Goal: Complete application form: Complete application form

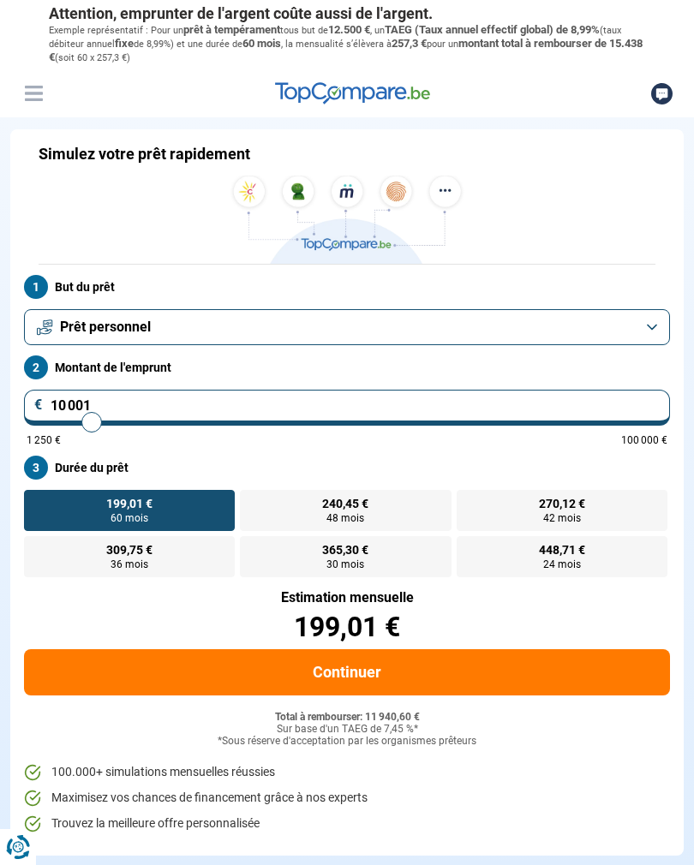
type input "10000"
radio input "true"
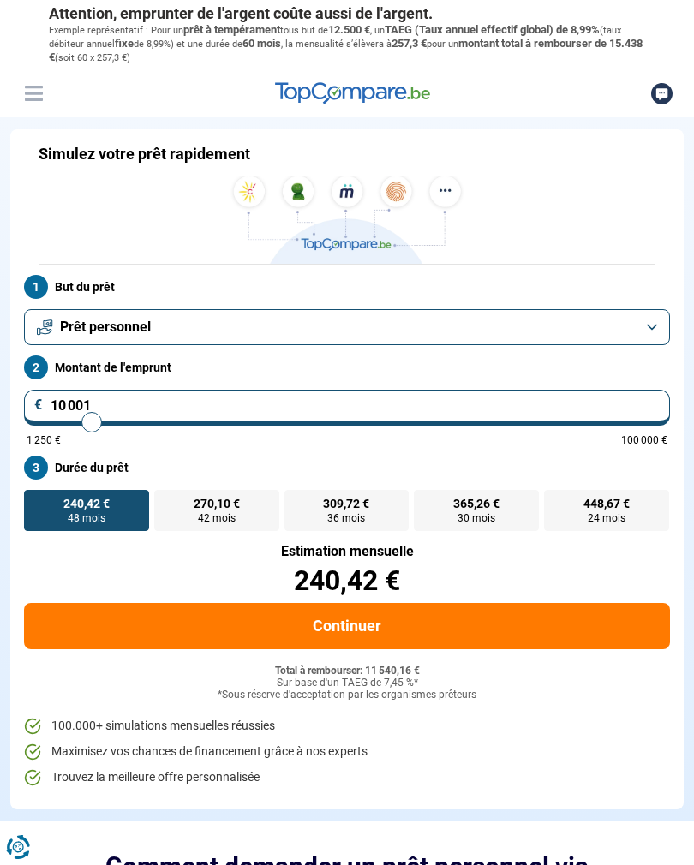
click at [97, 400] on input "10 001" at bounding box center [347, 408] width 646 height 36
type input "1 000"
type input "1250"
type input "1 250"
type input "1250"
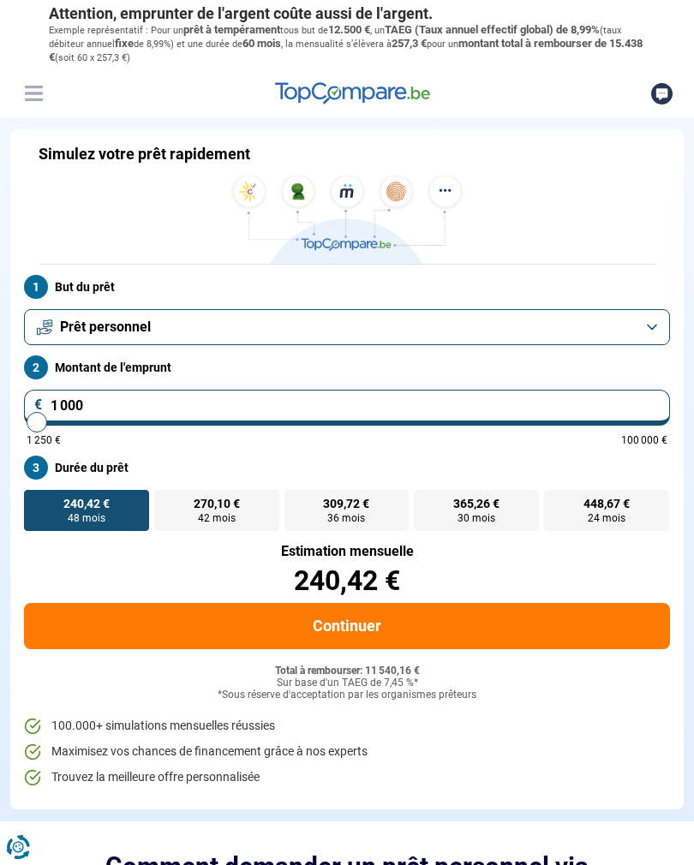
radio input "true"
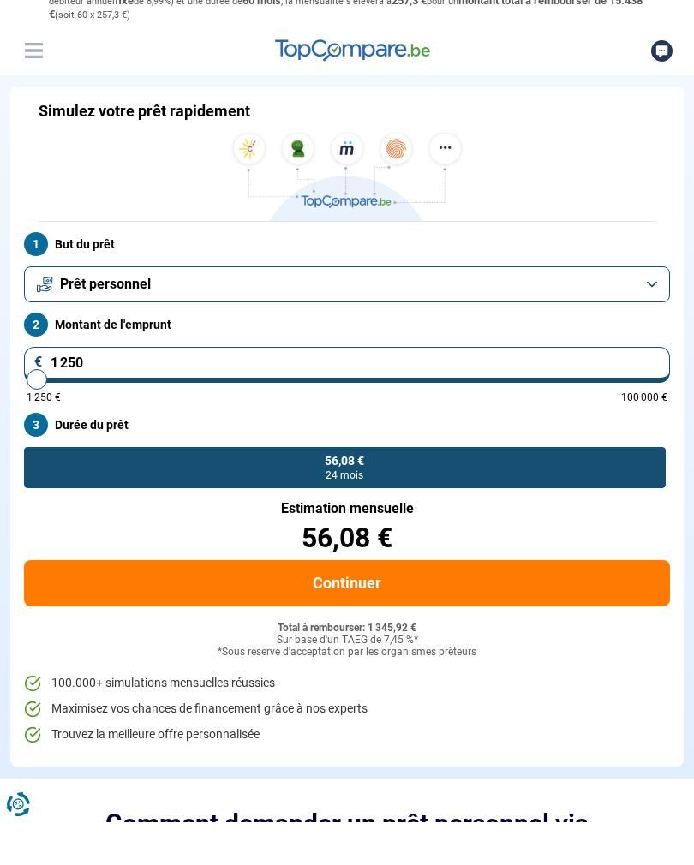
type input "12 500"
type input "12500"
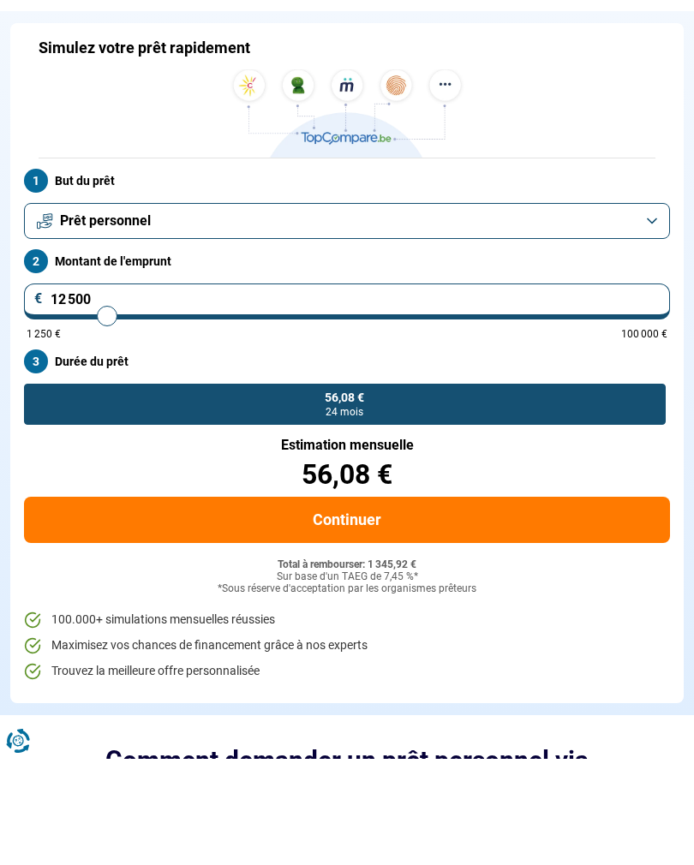
radio input "false"
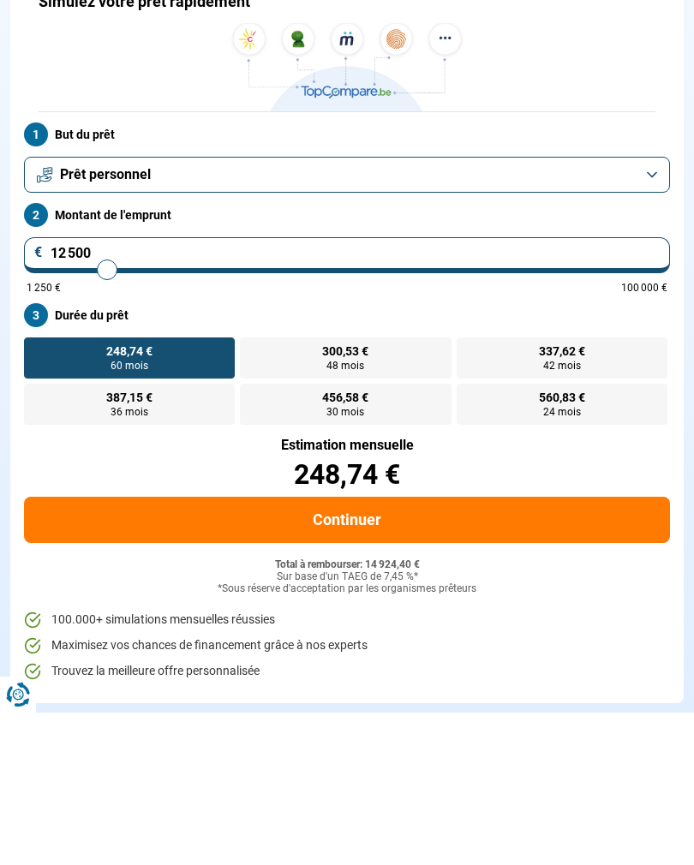
type input "1 250"
type input "1250"
type input "125"
type input "1250"
type input "12"
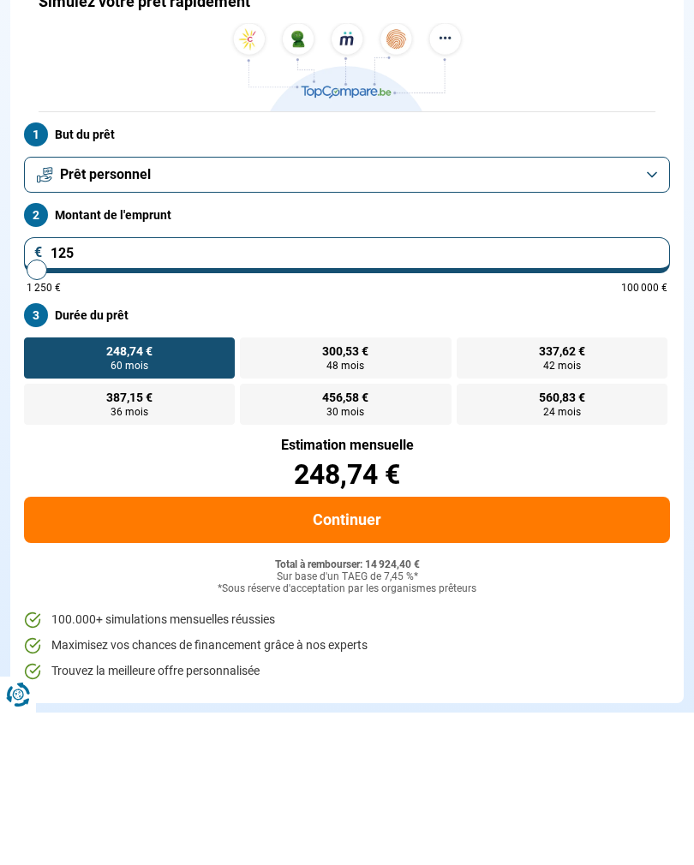
type input "1250"
type input "1"
type input "1250"
type input "10"
type input "1250"
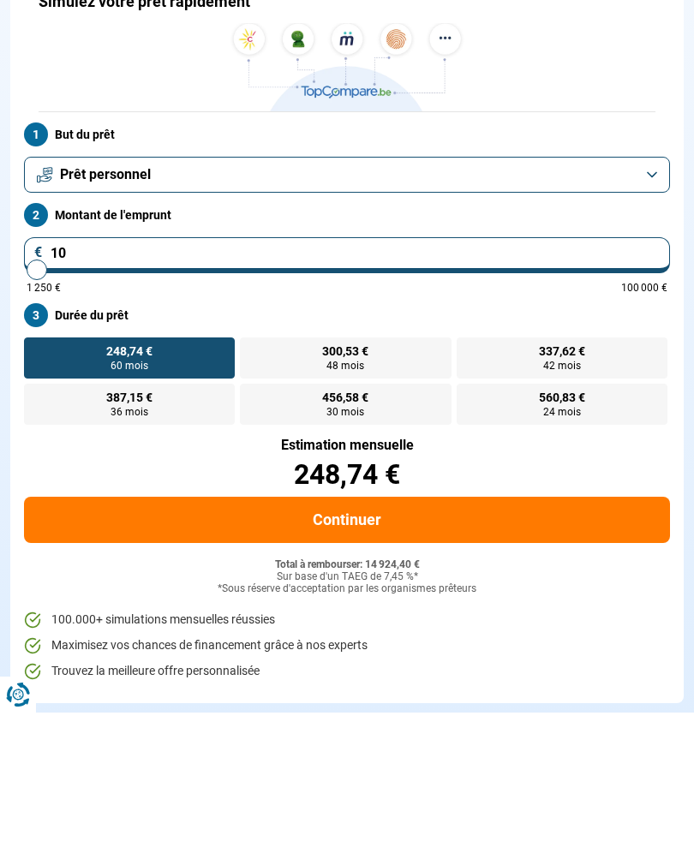
type input "100"
type input "1250"
type input "1 000"
type input "1250"
type input "10 000"
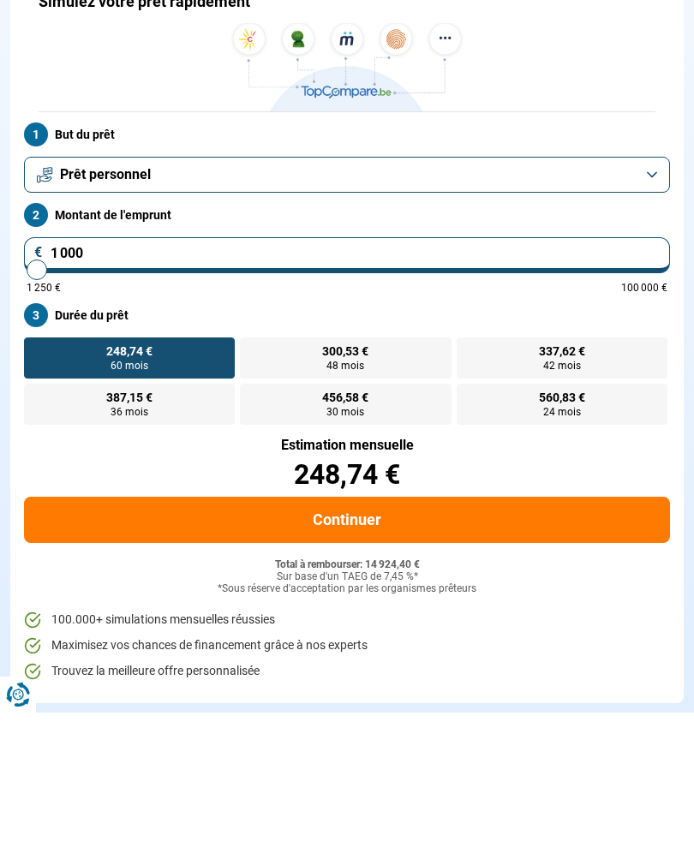
type input "10000"
radio input "true"
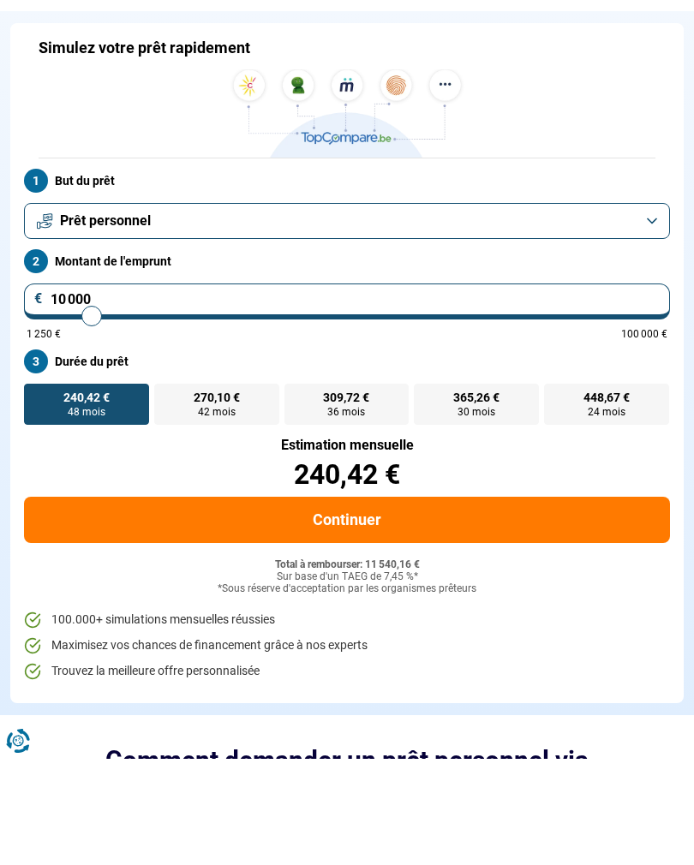
type input "1 000"
type input "1250"
type input "1 250"
type input "1250"
radio input "true"
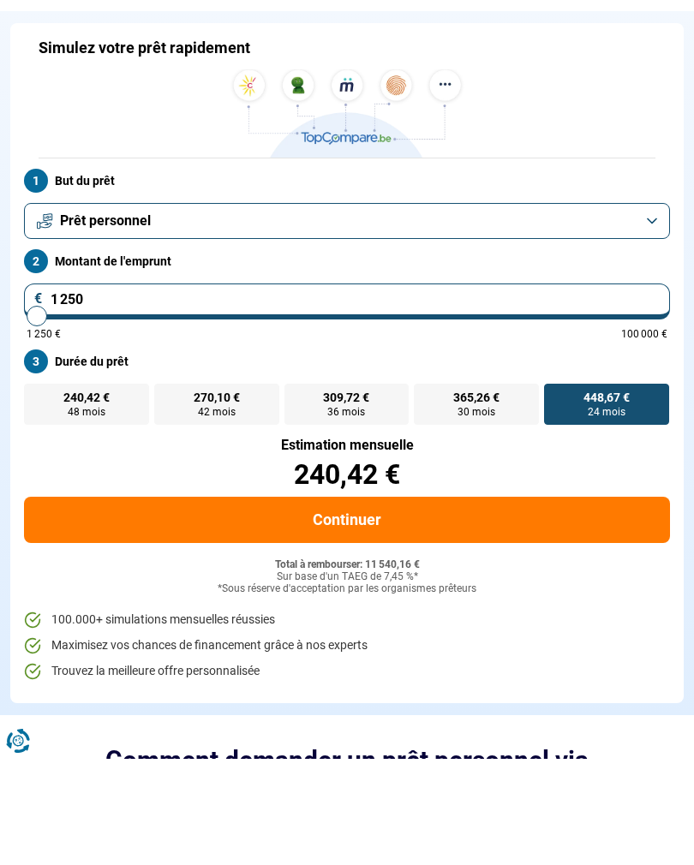
type input "12 501"
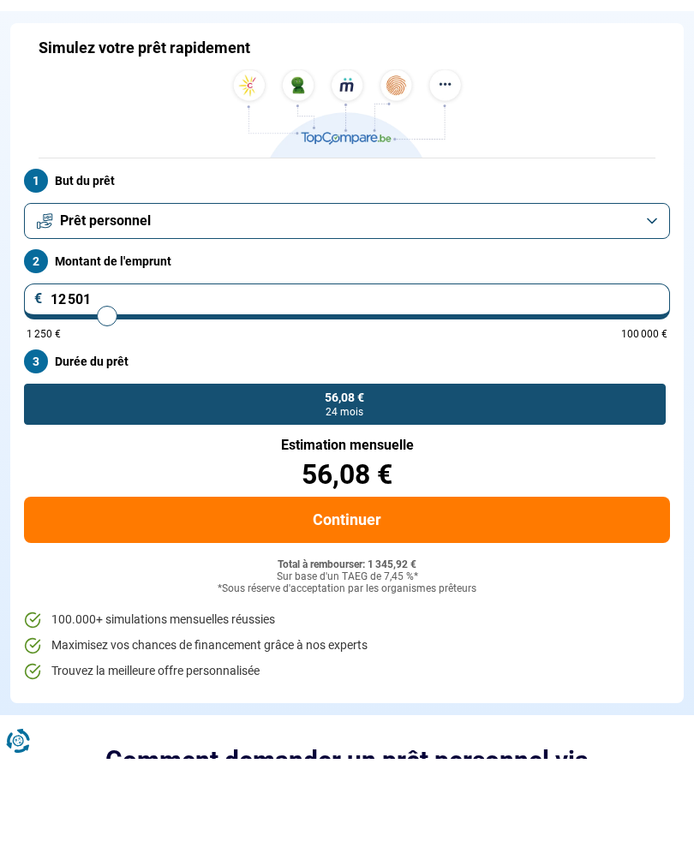
type input "12500"
radio input "false"
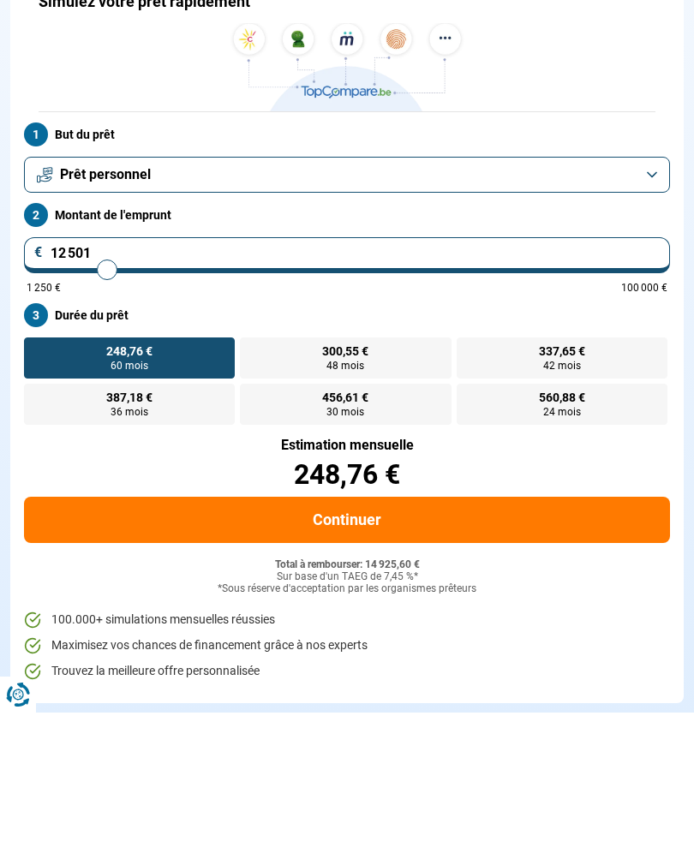
click at [648, 309] on button "Prêt personnel" at bounding box center [347, 327] width 646 height 36
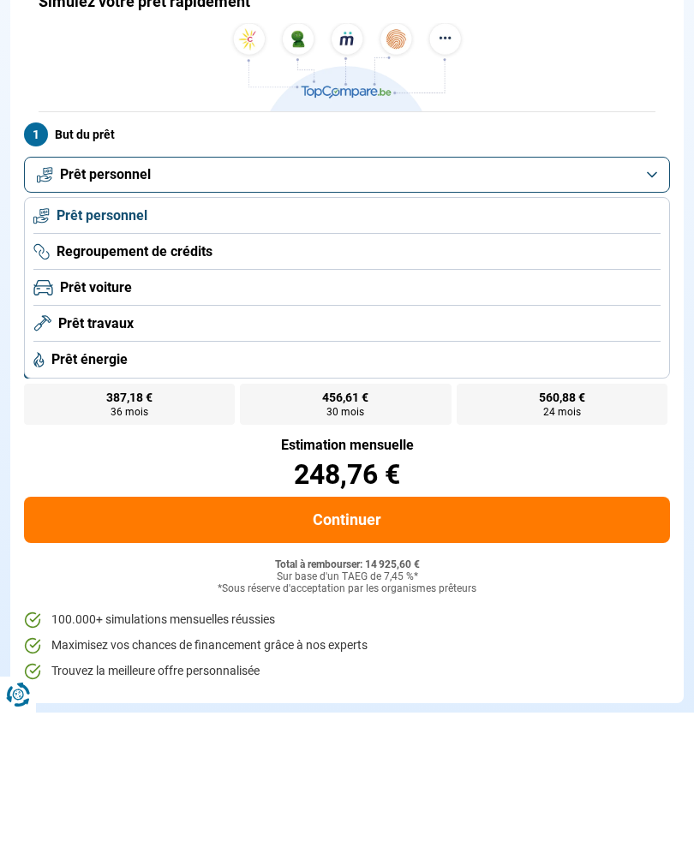
scroll to position [152, 0]
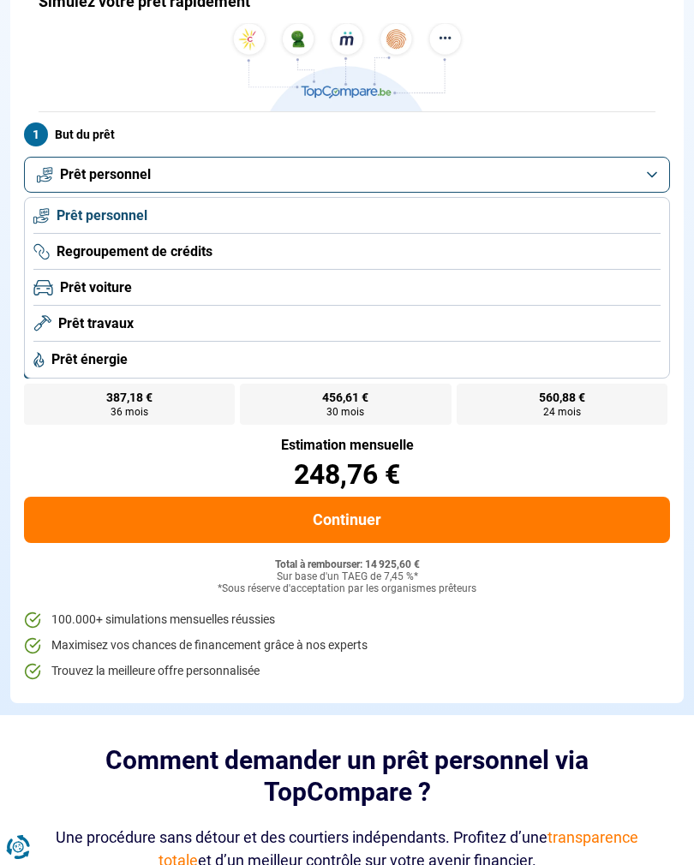
click at [68, 325] on span "Prêt travaux" at bounding box center [95, 323] width 75 height 19
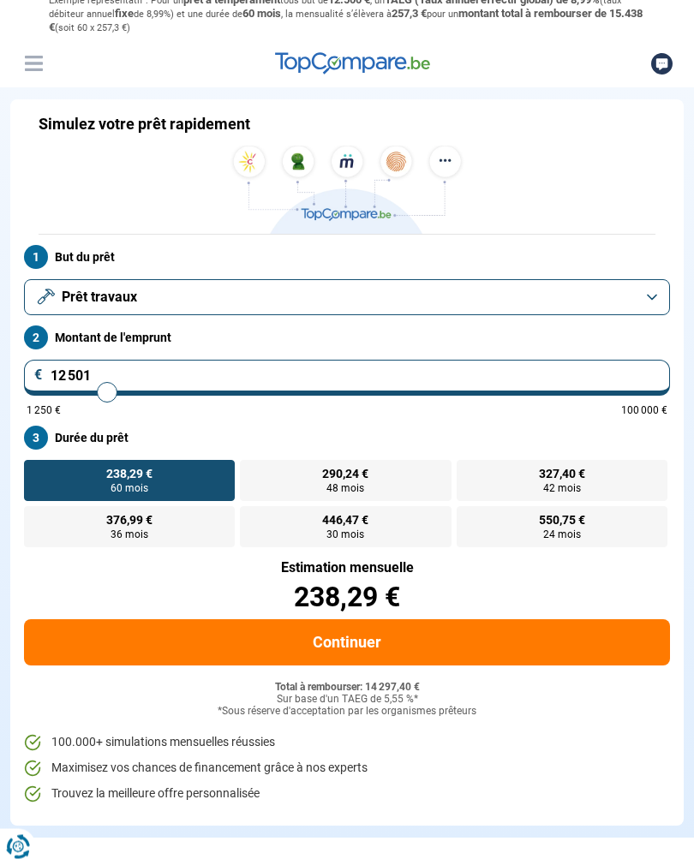
scroll to position [0, 0]
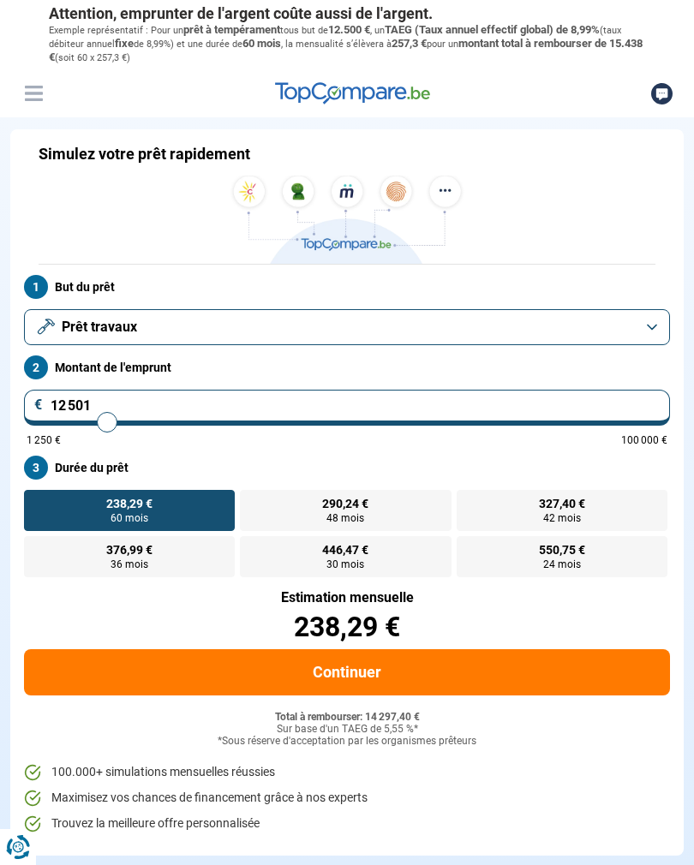
type input "10 250"
type input "10250"
type input "10 000"
type input "10000"
type input "9 500"
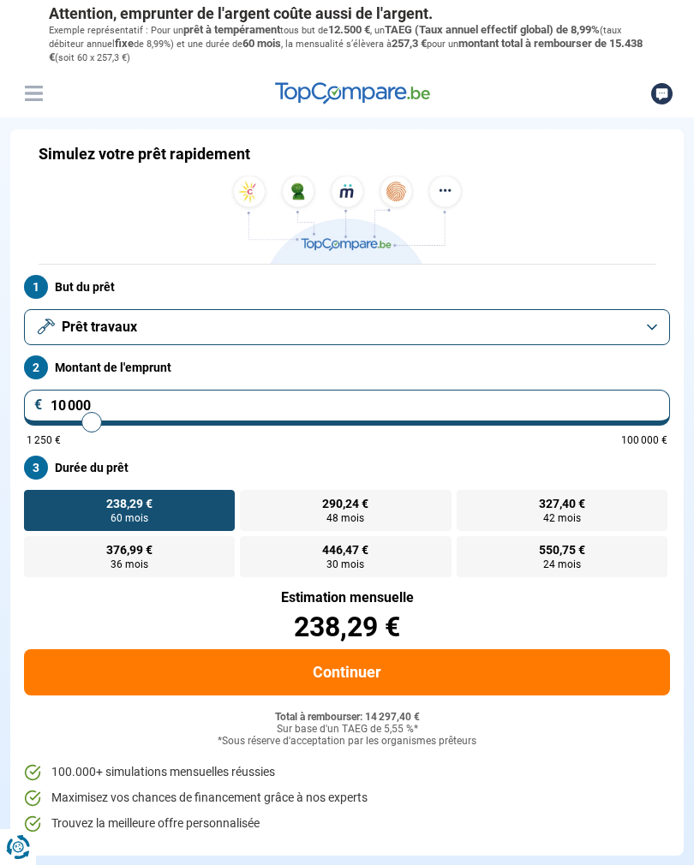
type input "9500"
type input "9 250"
type input "9250"
type input "8 750"
type input "8750"
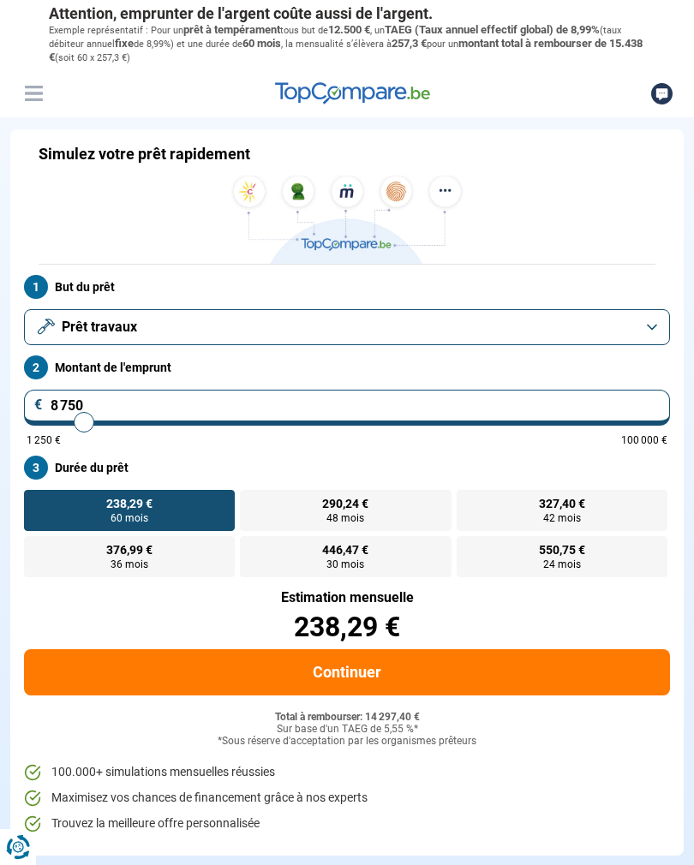
type input "8 250"
type input "8250"
type input "7 500"
type input "7500"
type input "7 000"
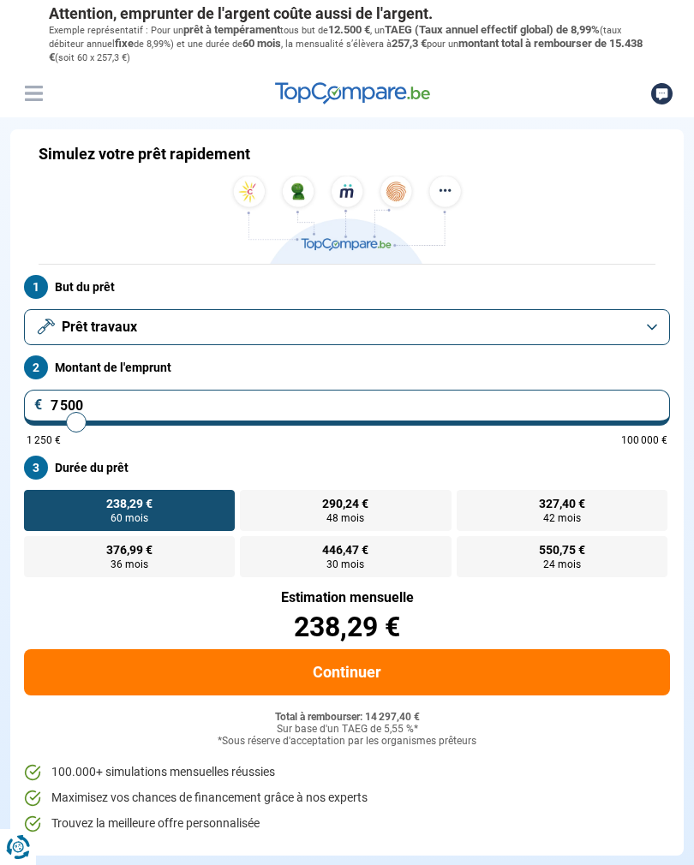
type input "7000"
type input "6 250"
type input "6250"
type input "5 250"
type input "5250"
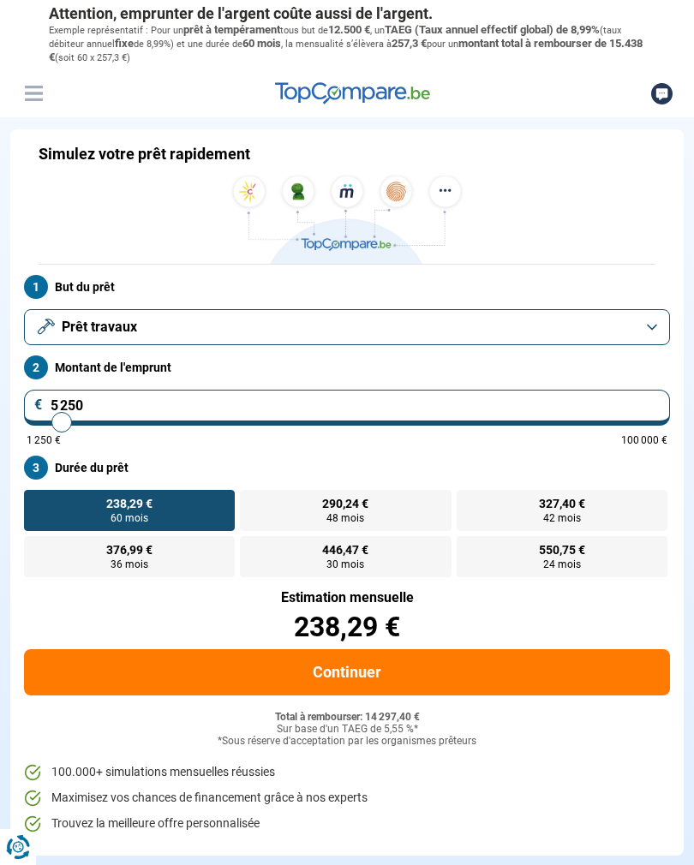
type input "4 250"
type input "4250"
type input "3 750"
type input "3750"
type input "3 250"
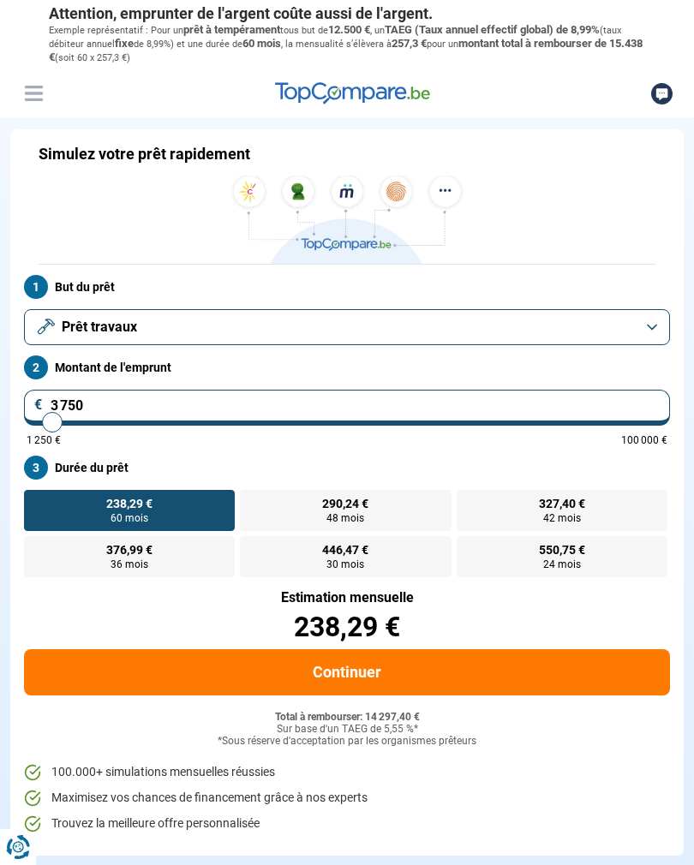
type input "3250"
type input "3 000"
type input "3000"
type input "2 750"
type input "2750"
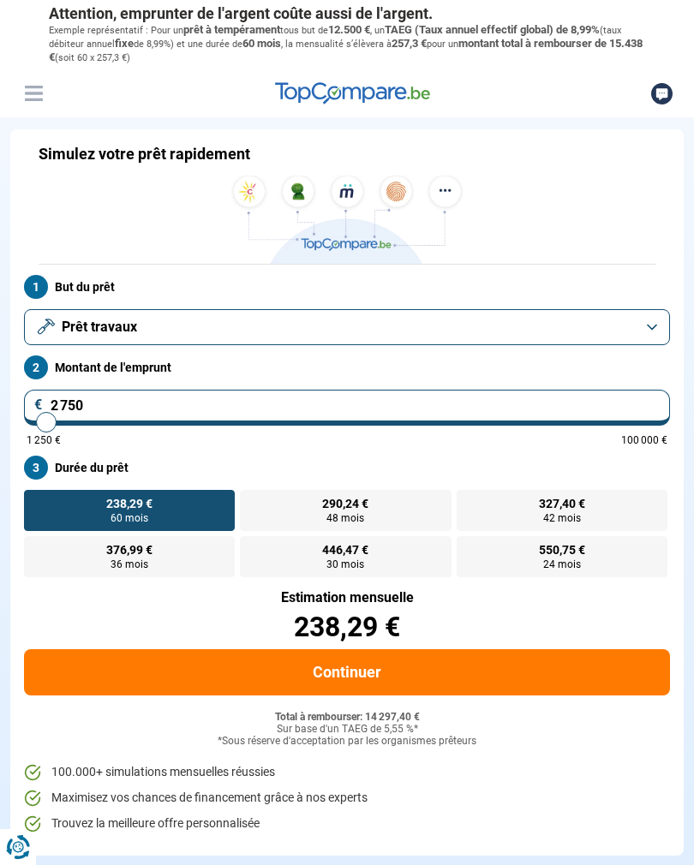
type input "2 500"
type input "2500"
type input "2 250"
type input "2250"
type input "1 500"
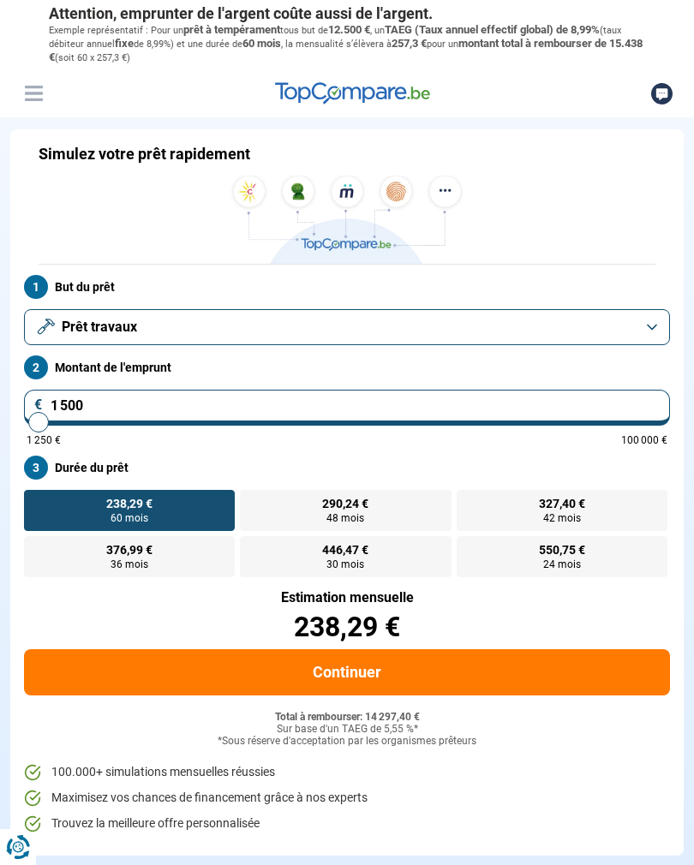
type input "1250"
type input "1 250"
radio input "true"
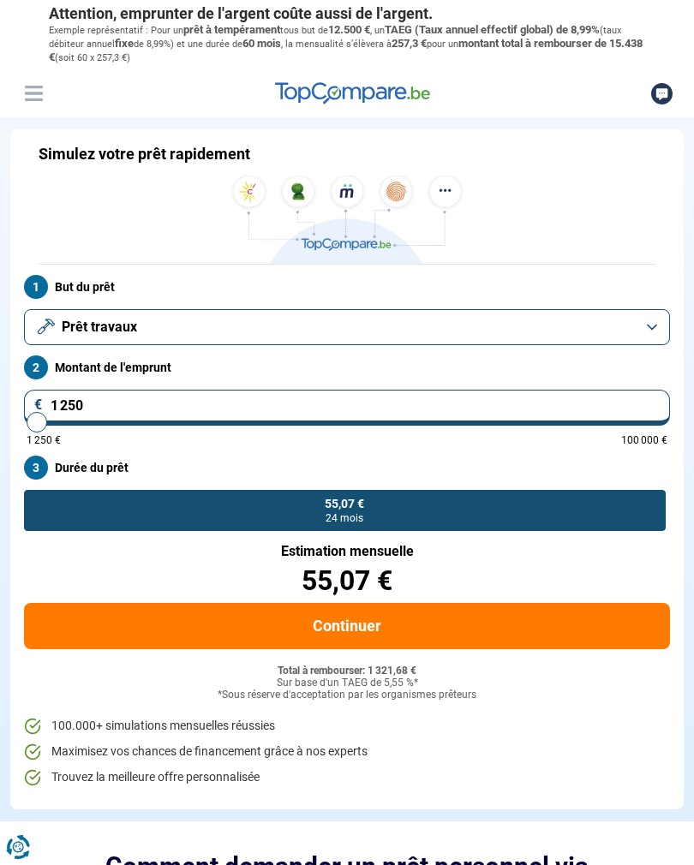
type input "2 500"
type input "2500"
type input "2 750"
type input "2750"
type input "3 250"
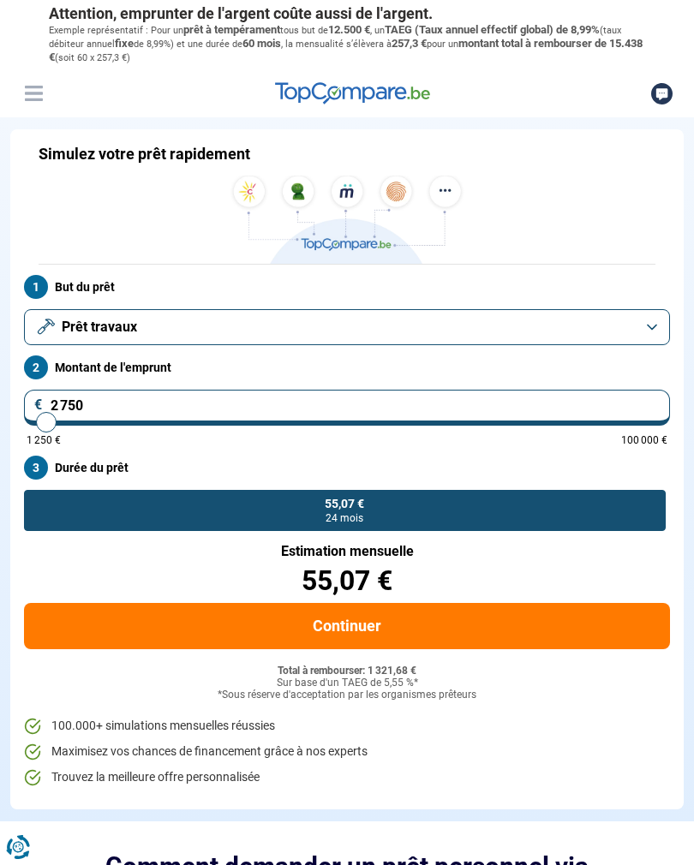
type input "3250"
type input "3 500"
type input "3500"
type input "3 750"
type input "3750"
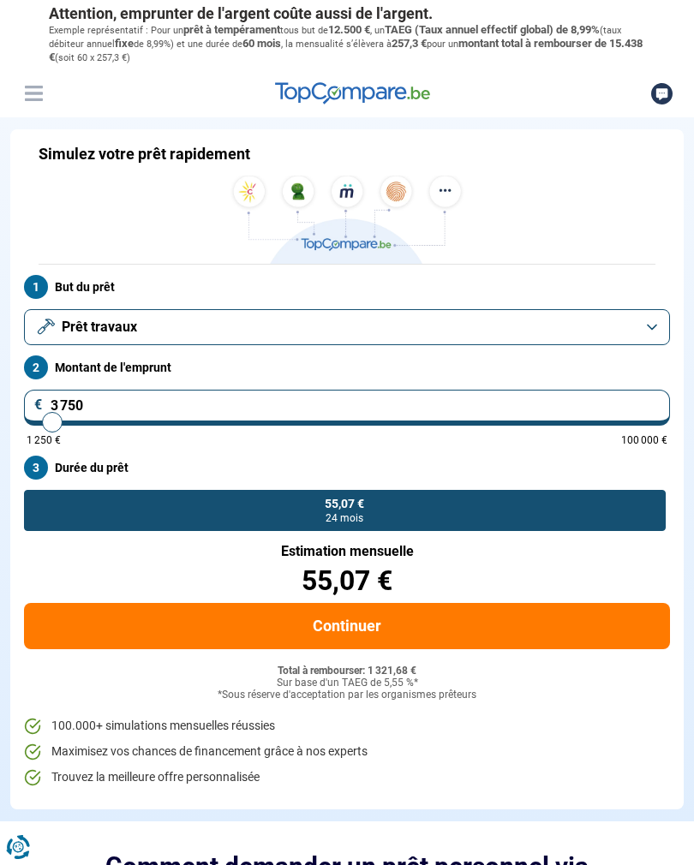
type input "4 250"
type input "4250"
type input "4 500"
type input "4500"
type input "4 750"
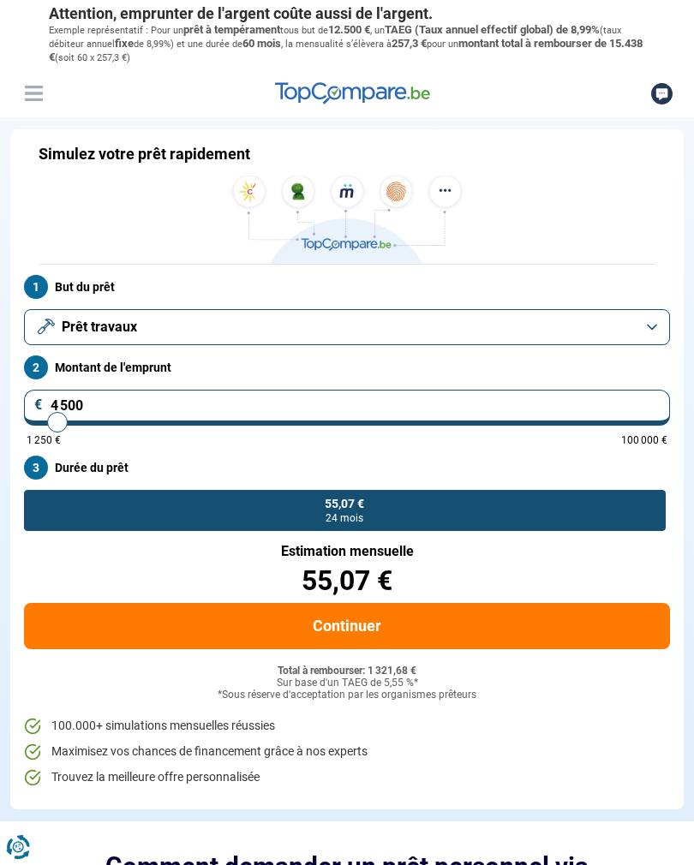
type input "4750"
type input "5 250"
type input "5250"
type input "5 500"
type input "5500"
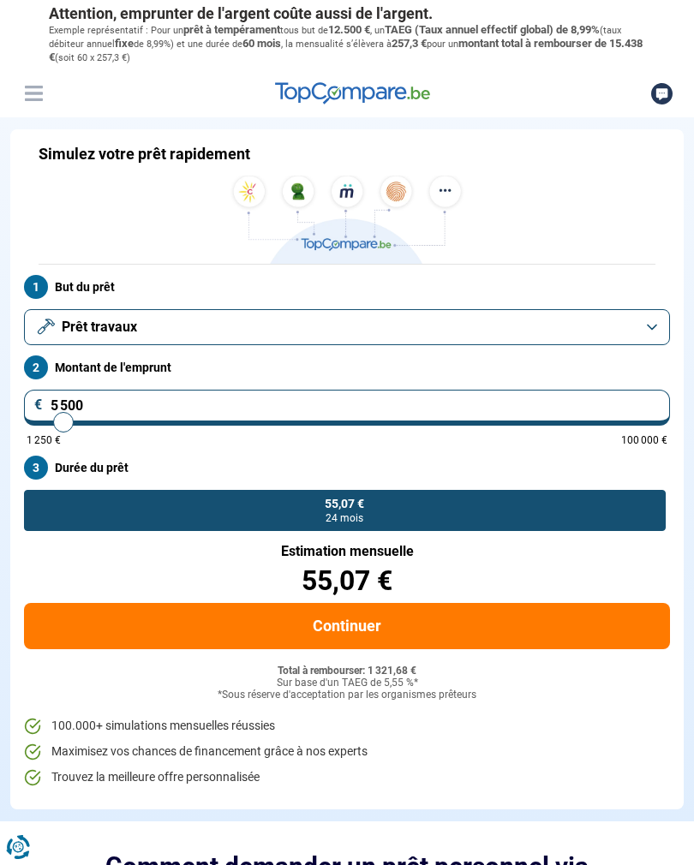
type input "5 750"
type input "5750"
type input "6 000"
type input "6000"
type input "6 250"
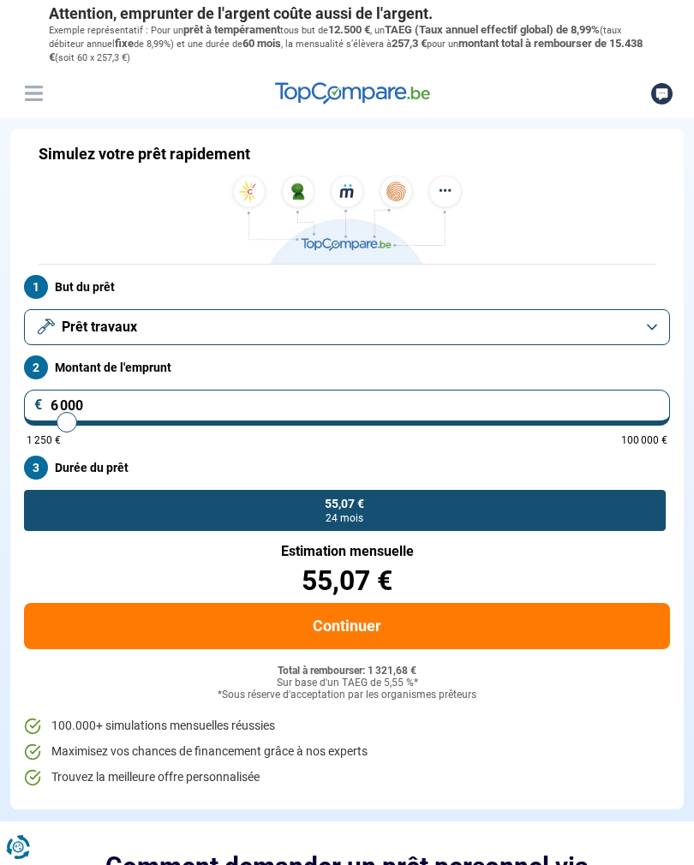
type input "6250"
type input "6 500"
type input "6500"
type input "6 750"
type input "6750"
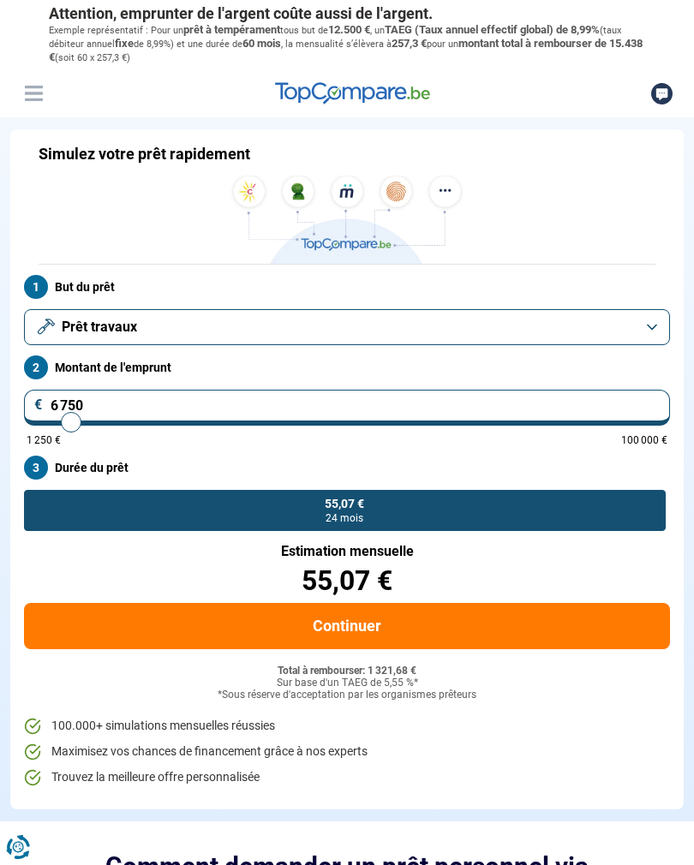
type input "7 000"
type input "7000"
type input "7 250"
type input "7250"
type input "7 500"
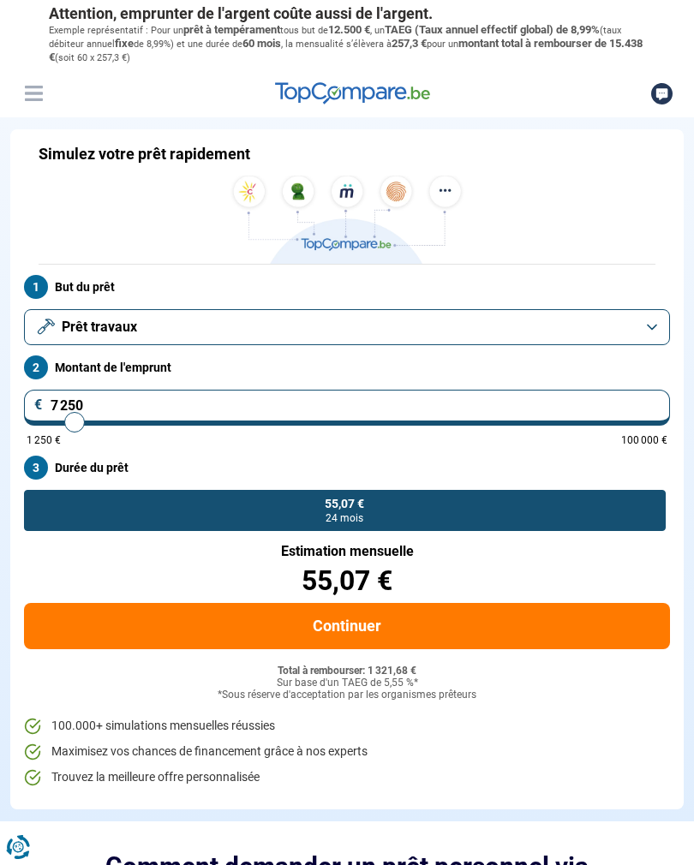
type input "7500"
type input "7 750"
type input "7750"
type input "8 000"
type input "8000"
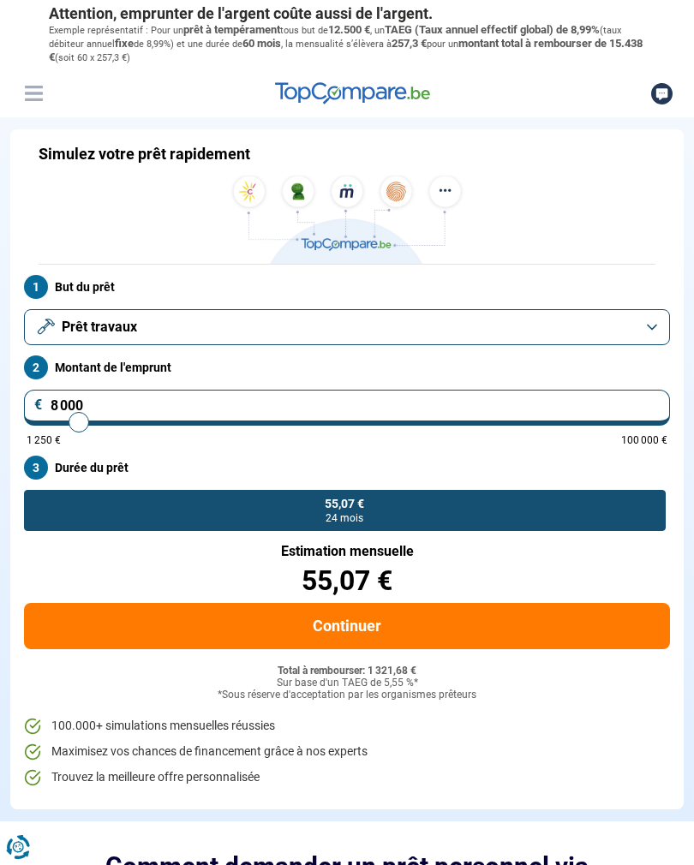
type input "8 250"
type input "8250"
type input "8 500"
type input "8500"
type input "8 750"
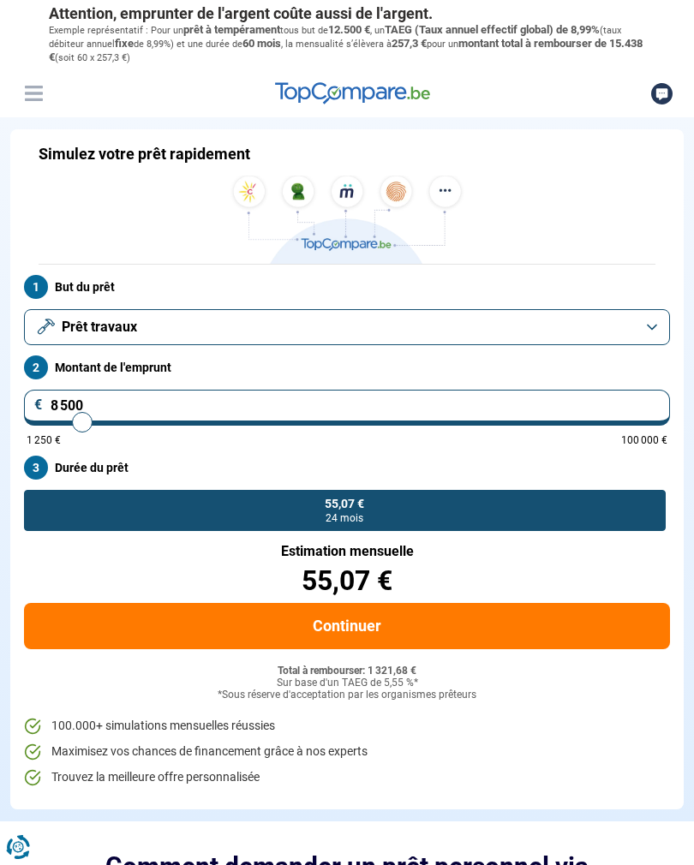
type input "8750"
type input "9 000"
type input "9000"
type input "9 250"
type input "9250"
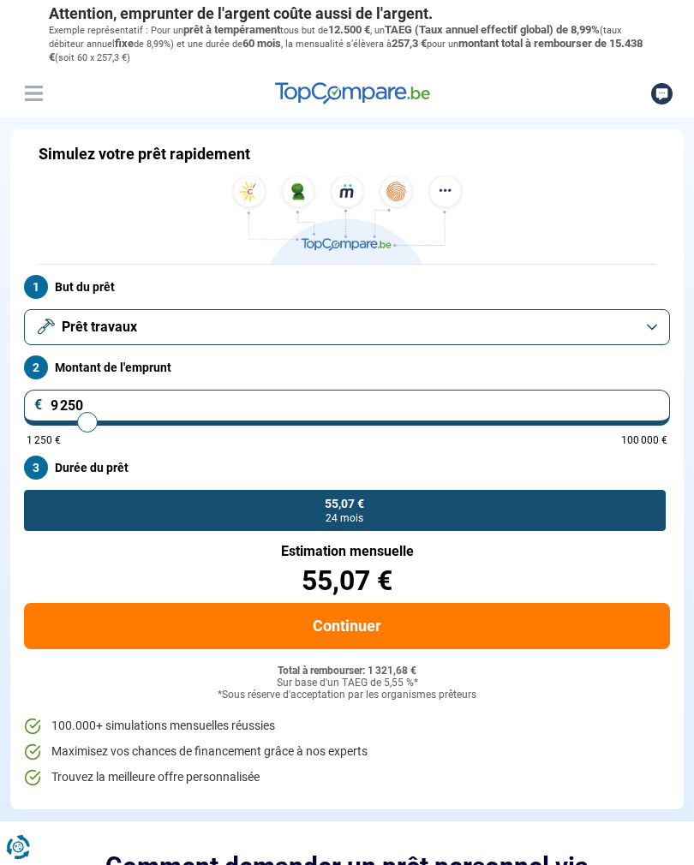
type input "9 500"
type input "9500"
type input "9 750"
type input "9750"
type input "10 000"
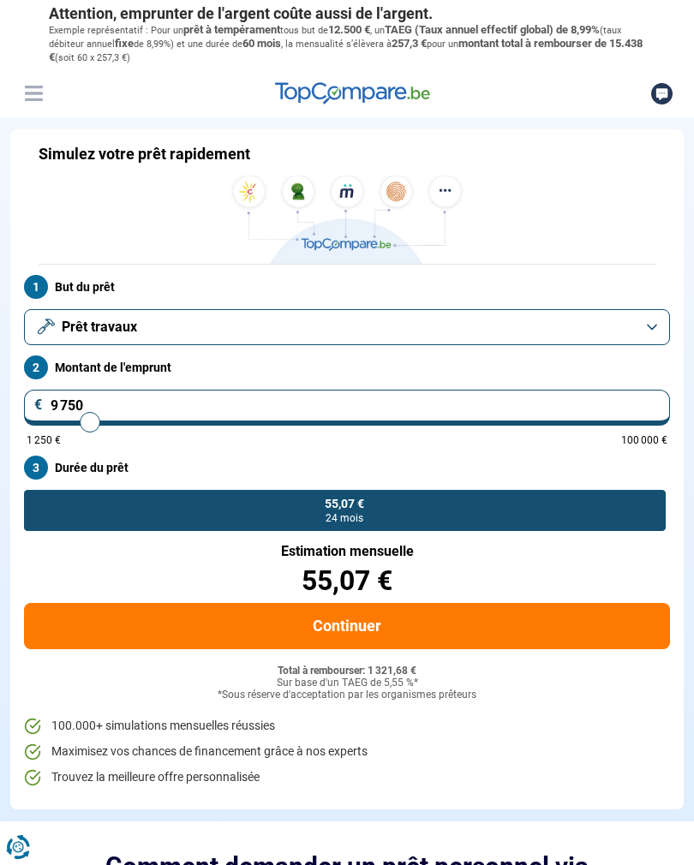
type input "10000"
type input "10 250"
type input "10250"
type input "10 500"
type input "10500"
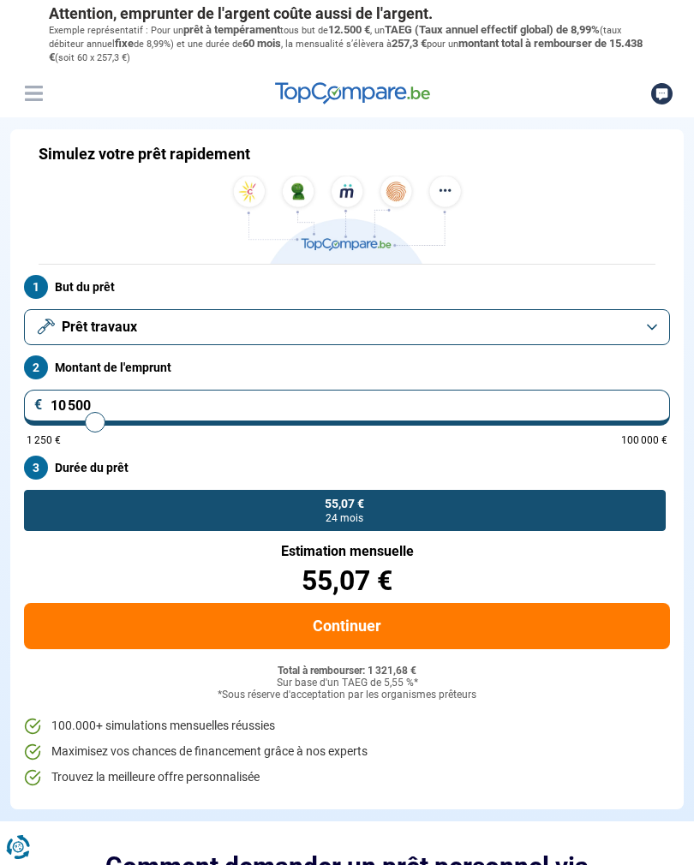
type input "10 750"
type input "10750"
type input "11 000"
type input "11000"
type input "11 250"
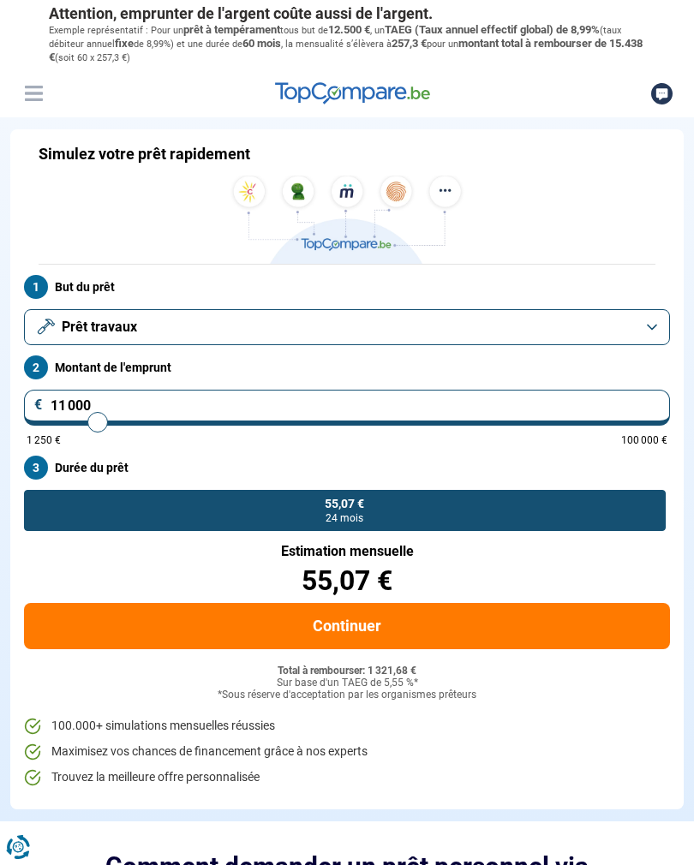
type input "11250"
type input "11 500"
type input "11500"
type input "11 750"
type input "11750"
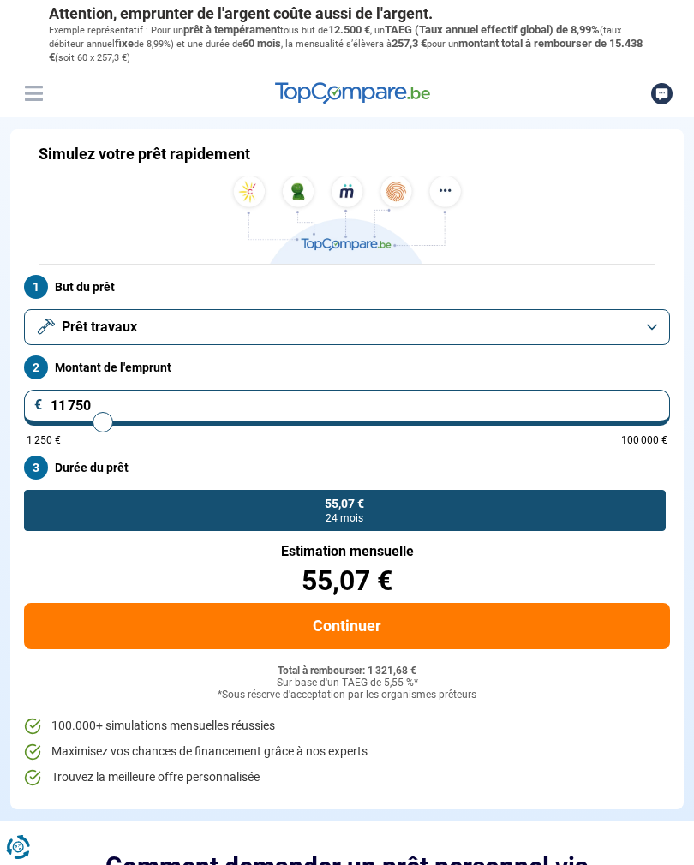
type input "12 000"
type input "12000"
type input "11 750"
type input "11750"
type input "11 500"
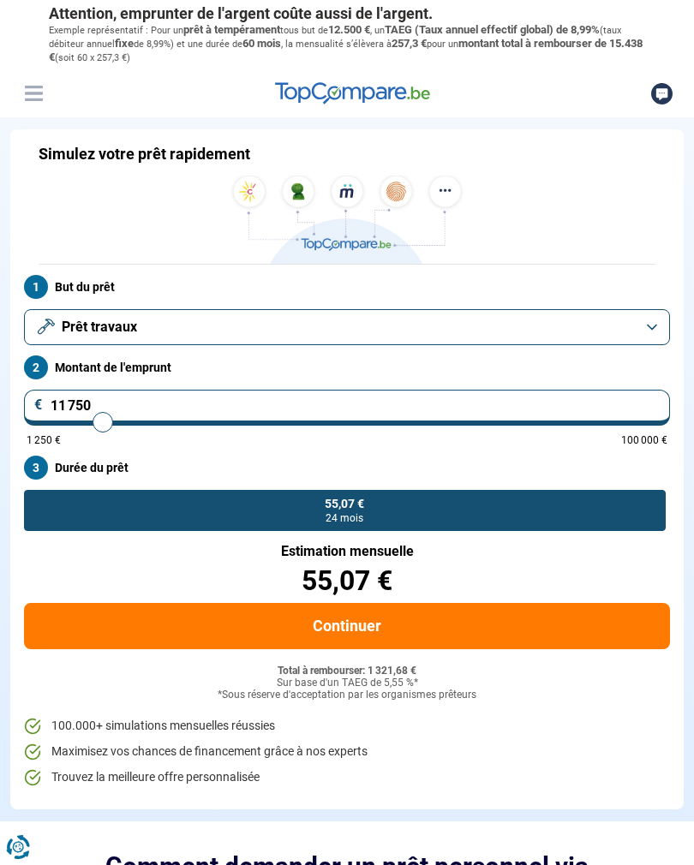
type input "11500"
type input "11 250"
type input "11250"
type input "11 000"
type input "11000"
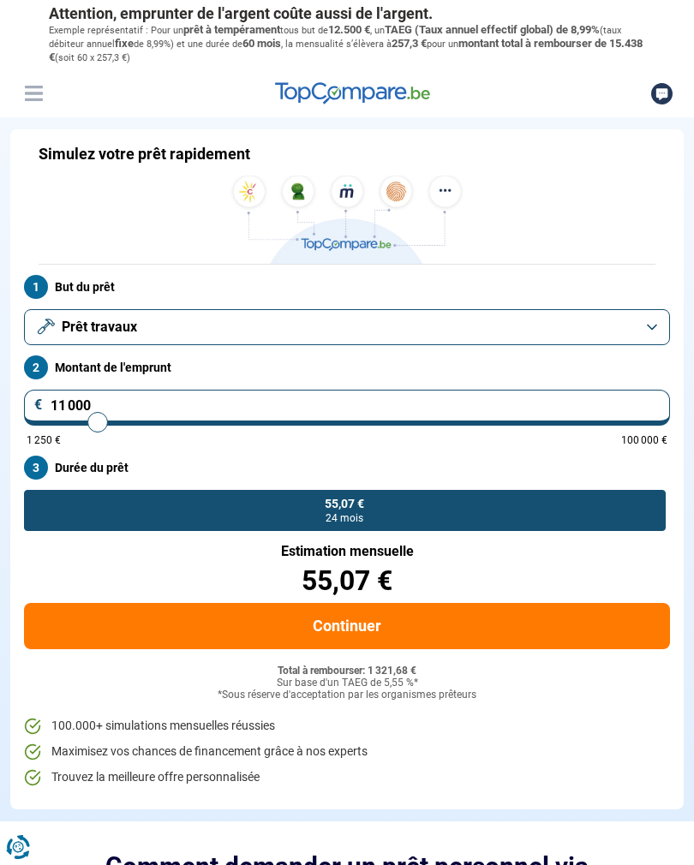
type input "10 750"
type input "10750"
radio input "false"
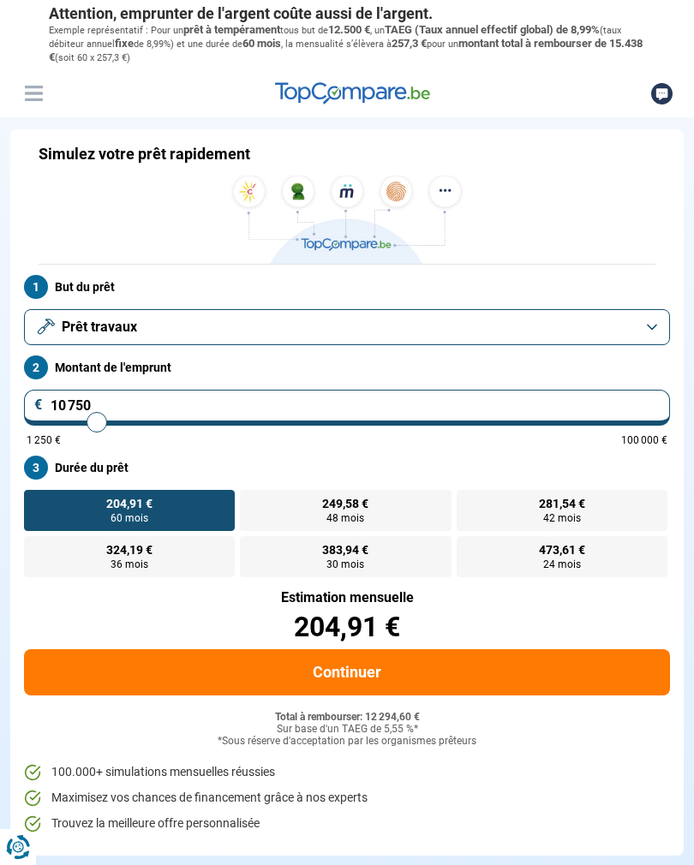
type input "10 250"
type input "10250"
type input "10 000"
type input "10000"
type input "9 750"
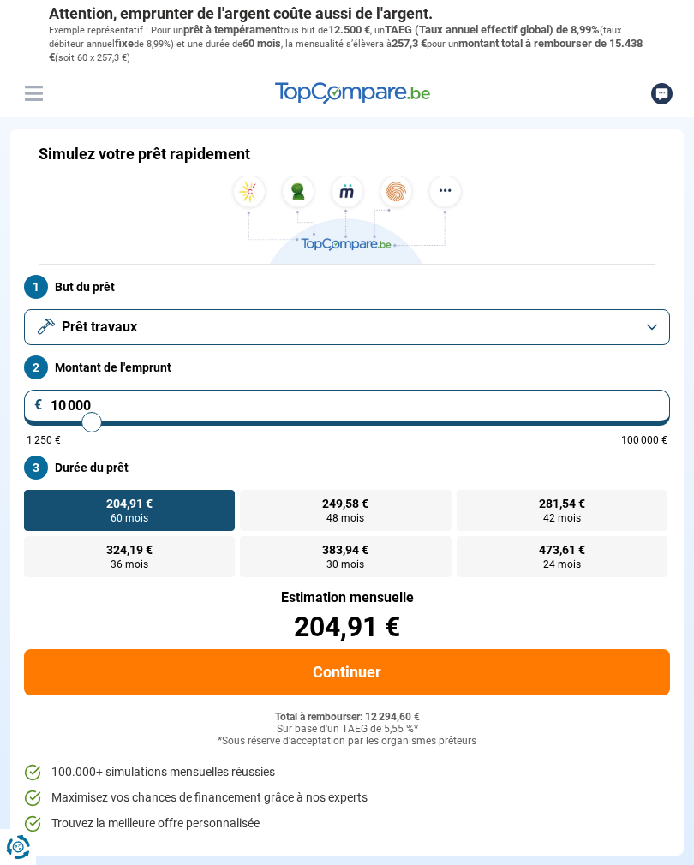
type input "9750"
type input "9 500"
type input "9500"
type input "9 250"
type input "9250"
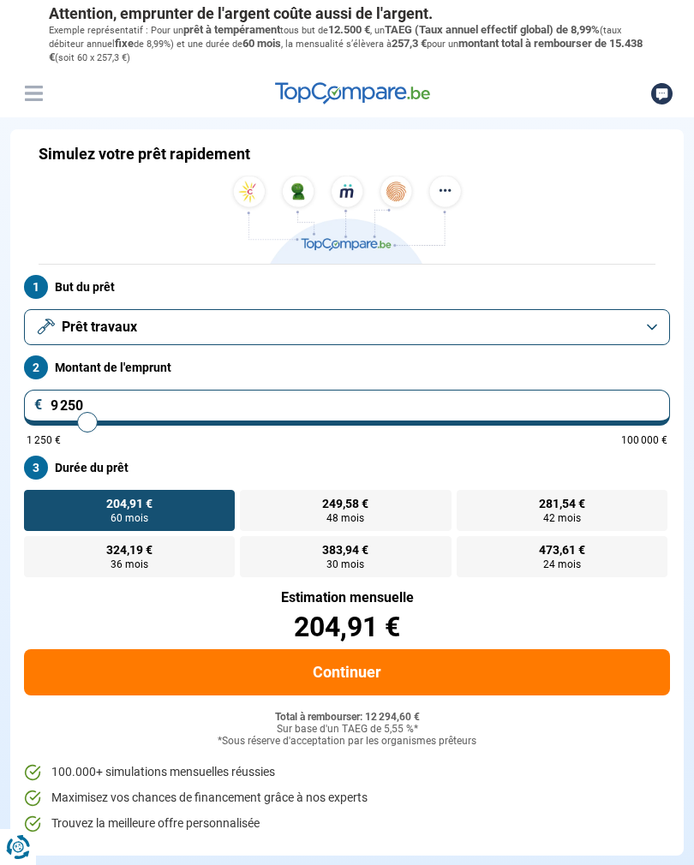
type input "9 000"
type input "9000"
type input "8 750"
type input "8750"
type input "8 500"
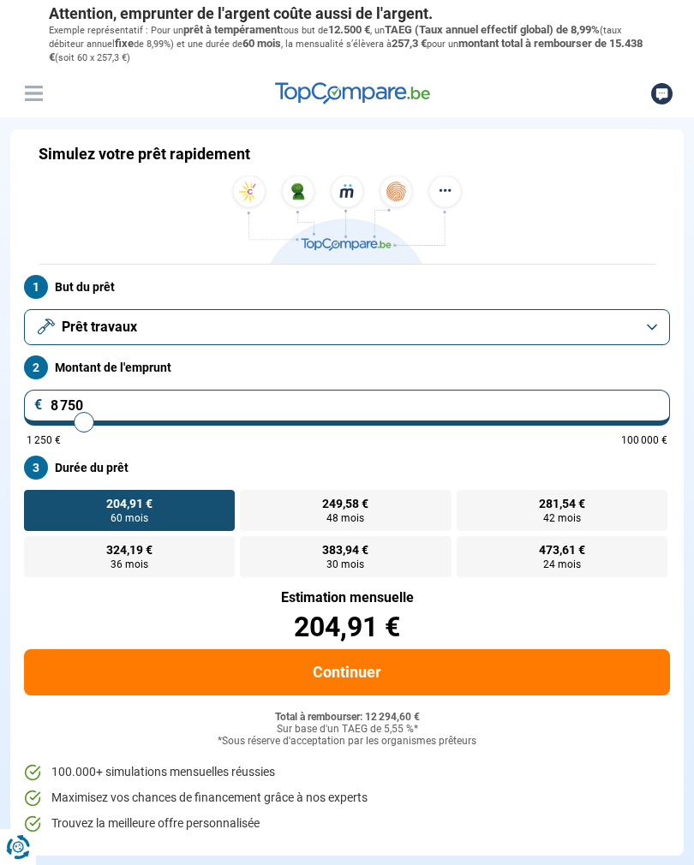
type input "8500"
type input "8 750"
type input "8750"
type input "9 000"
type input "9000"
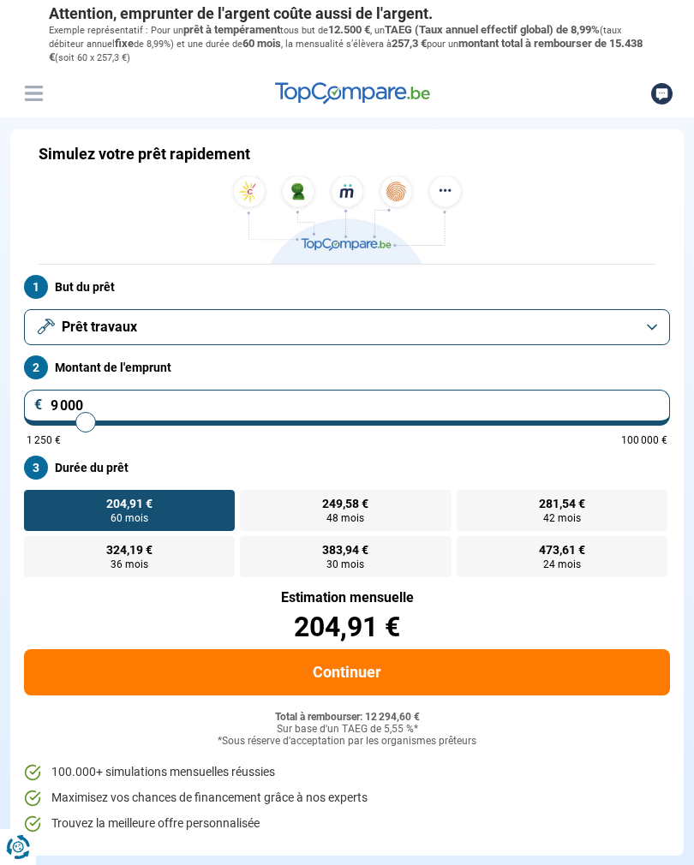
type input "9 250"
type input "9250"
type input "9 000"
type input "9000"
radio input "true"
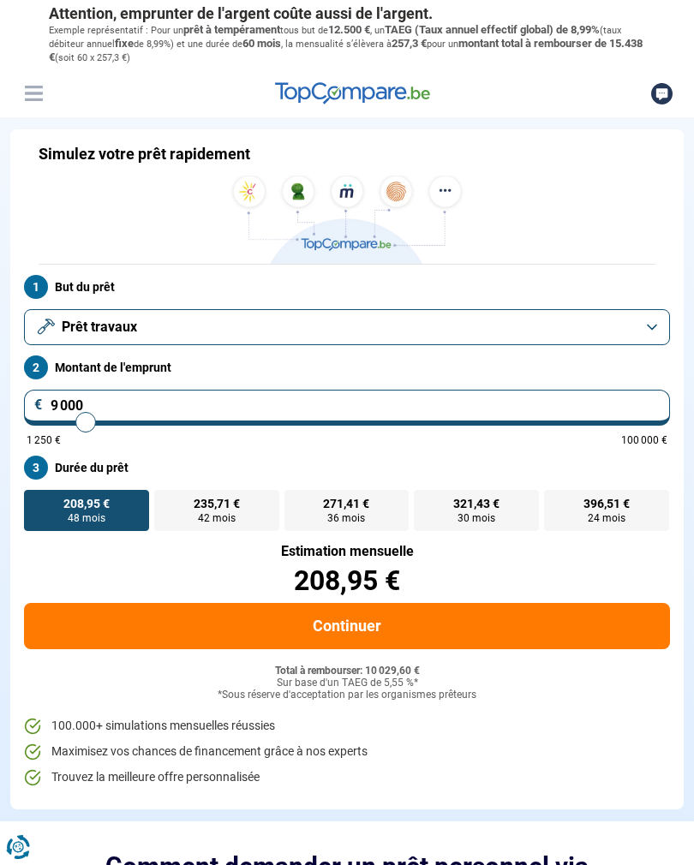
type input "9 500"
type input "9500"
type input "9 750"
type input "9750"
type input "10 000"
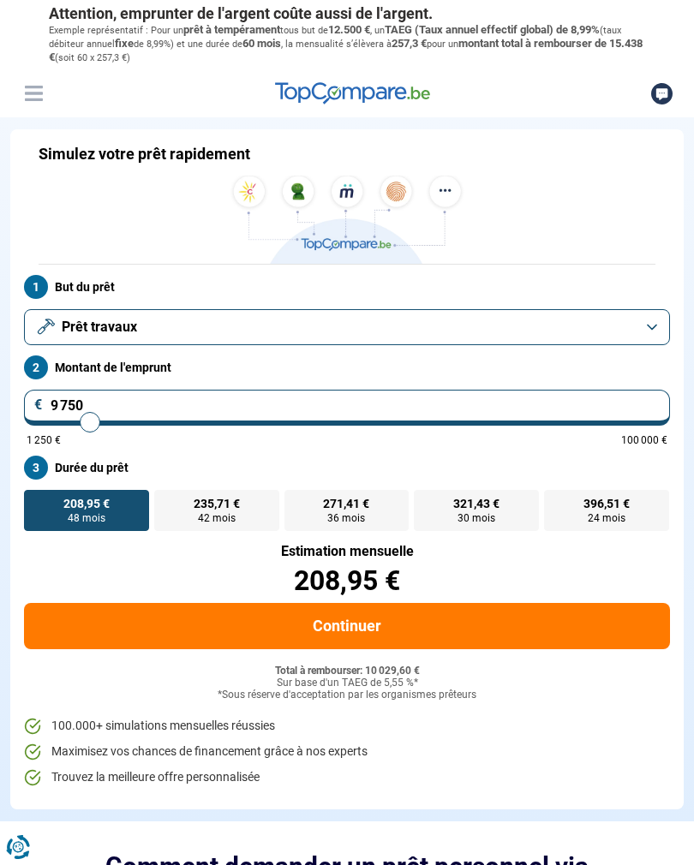
type input "10000"
type input "10 250"
type input "10250"
type input "10 500"
type input "10500"
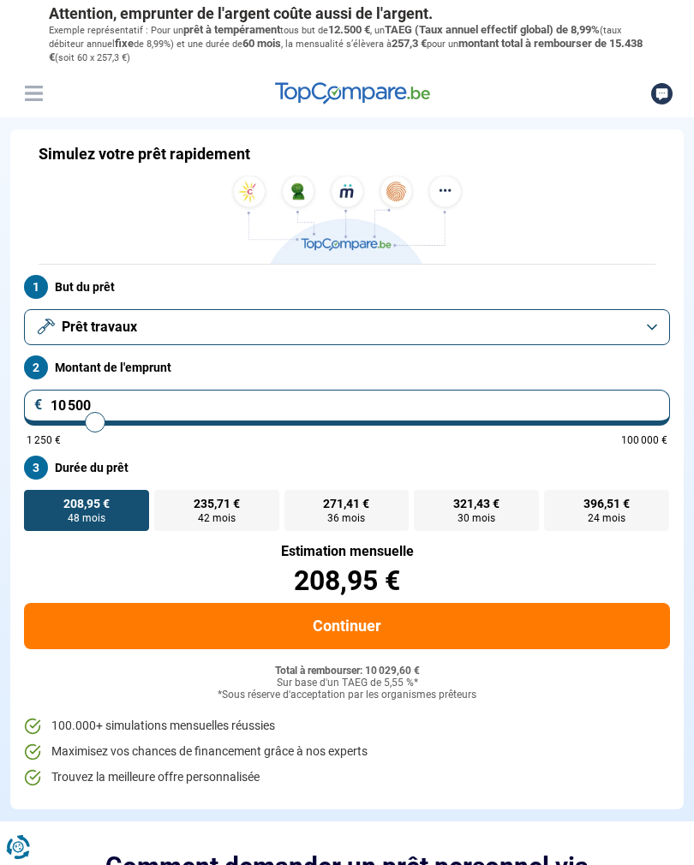
type input "10 250"
type input "10250"
type input "10 000"
type input "10000"
type input "9 750"
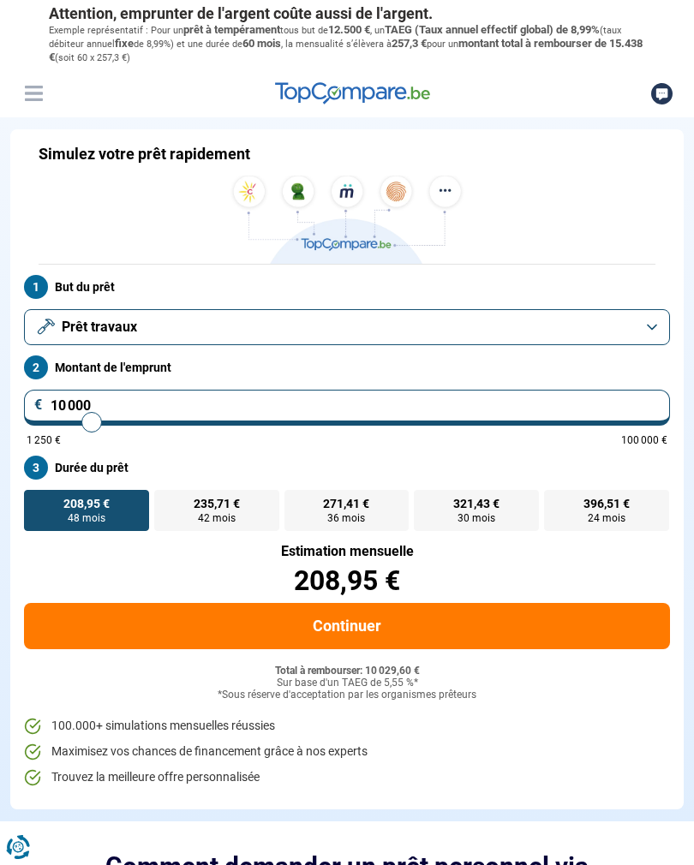
type input "9750"
type input "10 000"
type input "10000"
type input "10 250"
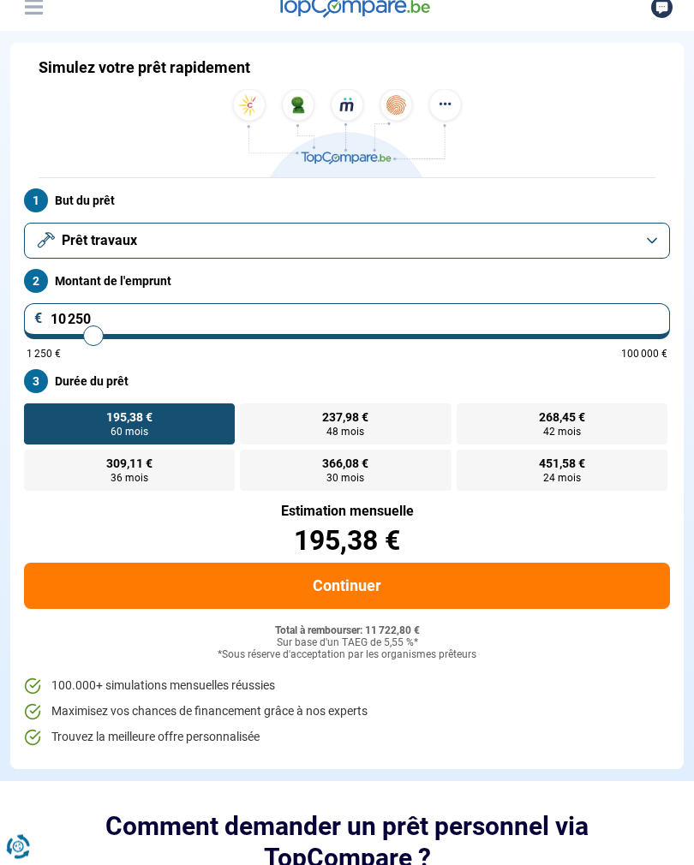
scroll to position [87, 0]
click at [349, 587] on button "Continuer" at bounding box center [347, 586] width 646 height 46
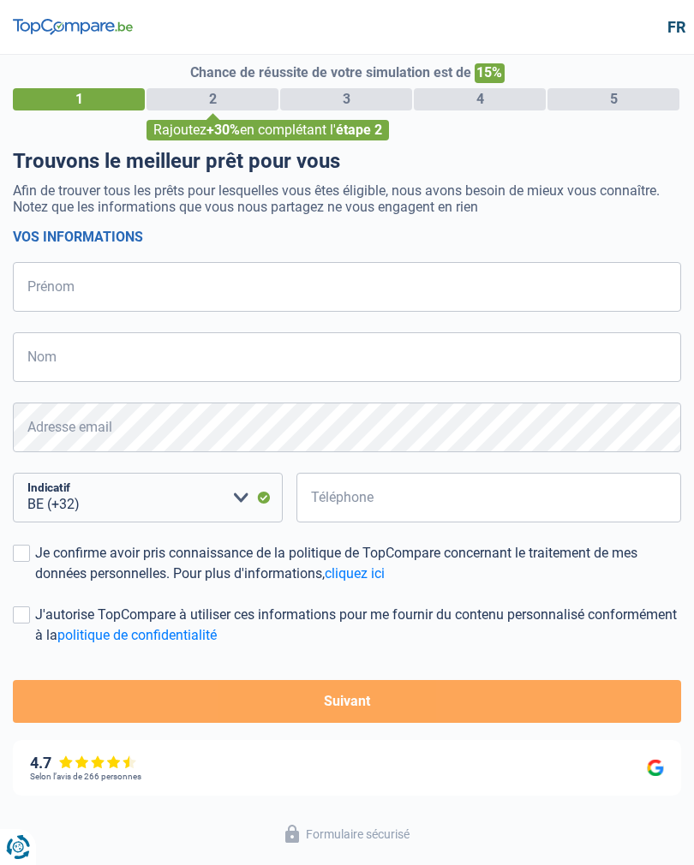
select select "32"
